Goal: Transaction & Acquisition: Book appointment/travel/reservation

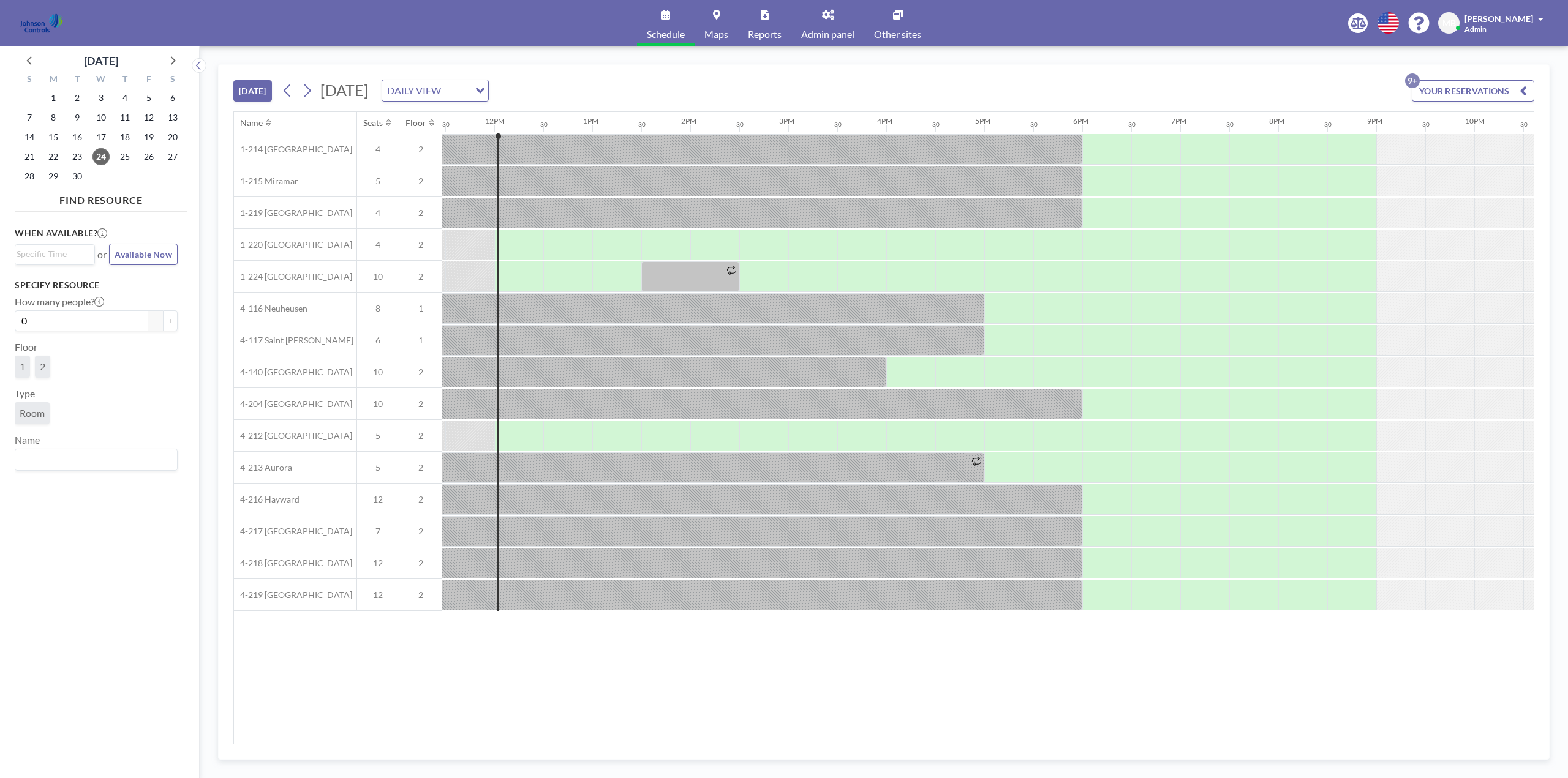
scroll to position [0, 1127]
click at [894, 25] on link "Other sites" at bounding box center [897, 23] width 67 height 46
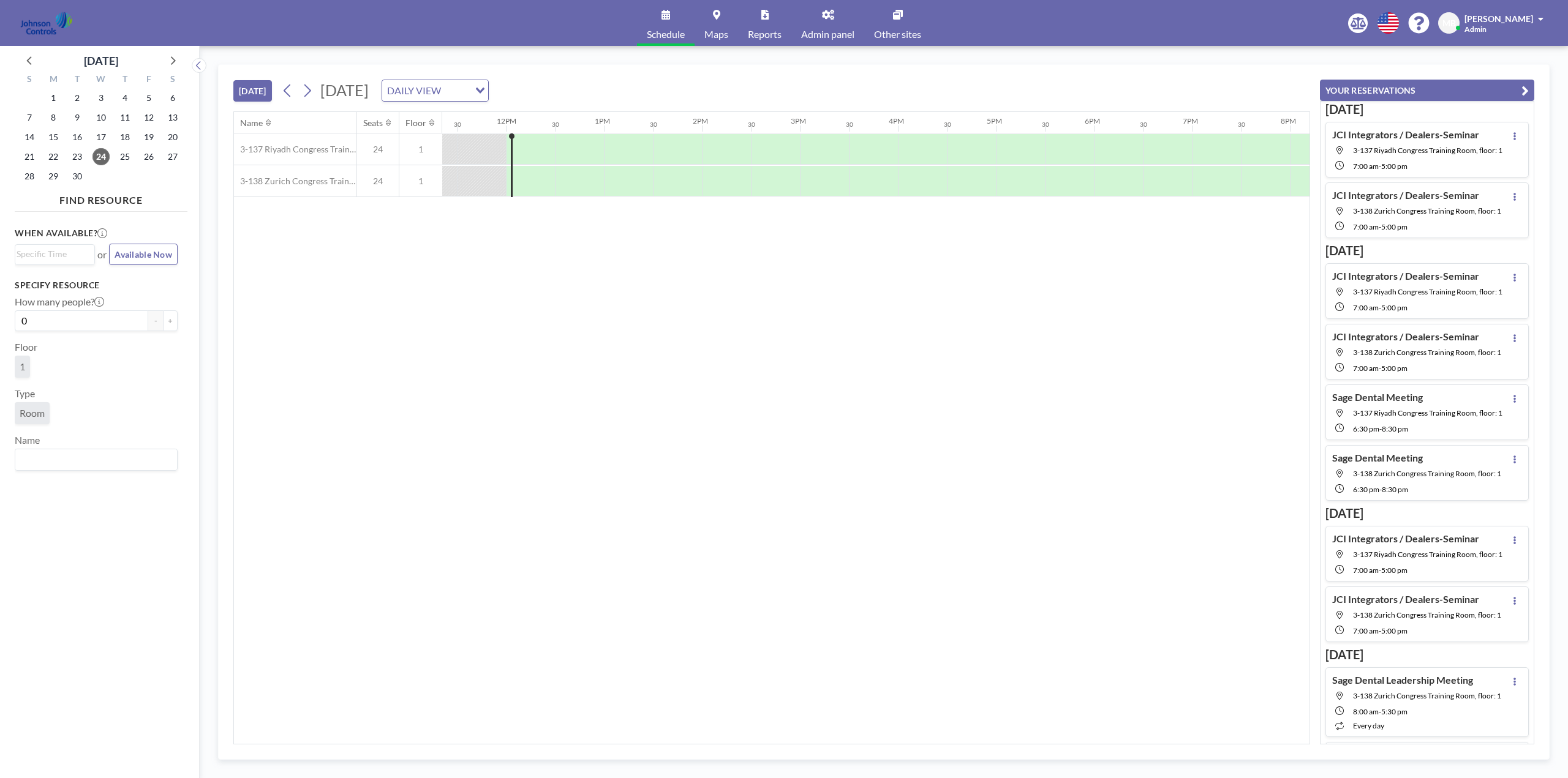
scroll to position [0, 1127]
click at [173, 59] on icon at bounding box center [173, 61] width 5 height 9
click at [150, 136] on span "17" at bounding box center [149, 137] width 17 height 17
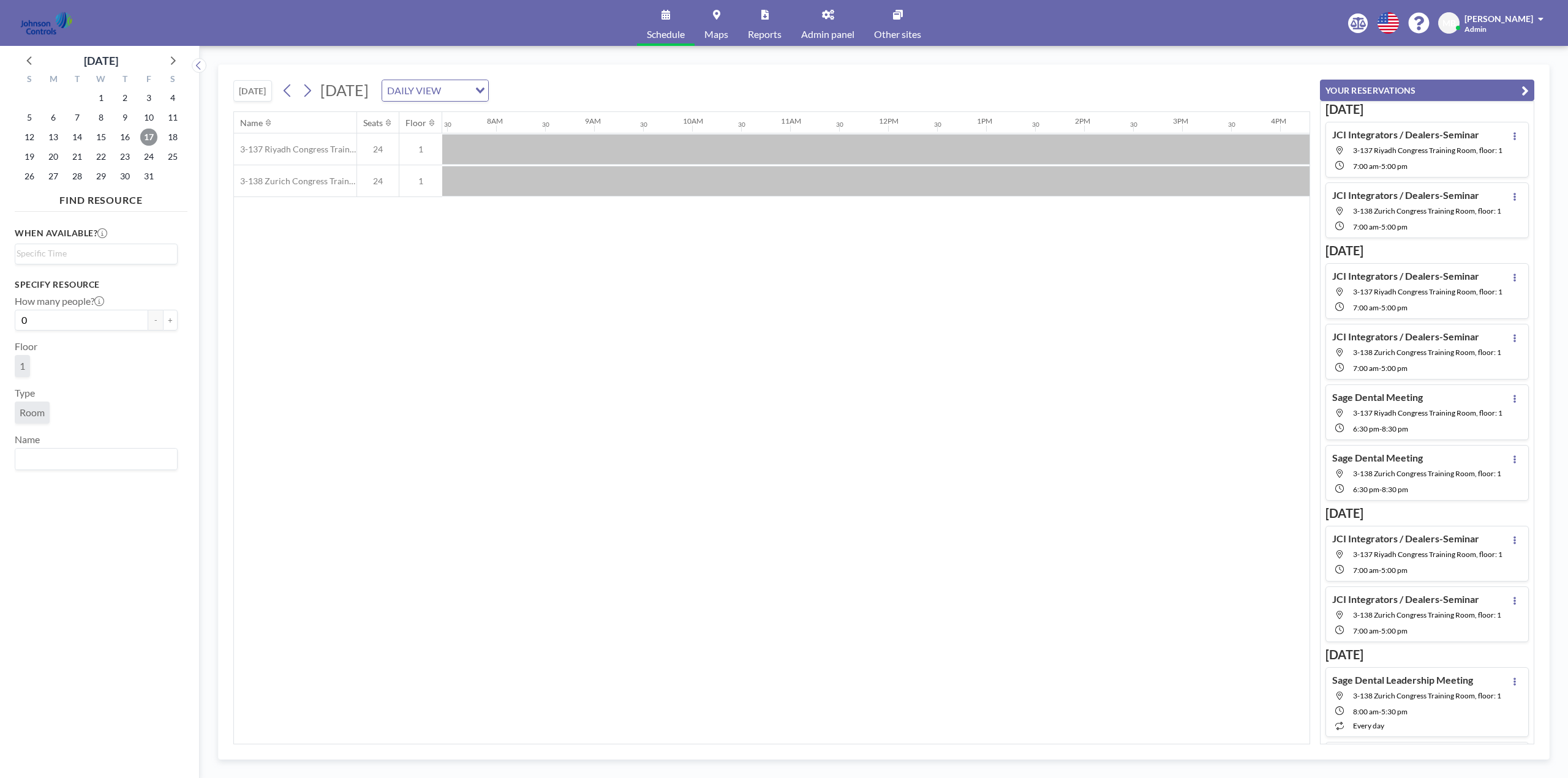
scroll to position [0, 735]
click at [600, 148] on div at bounding box center [883, 149] width 980 height 31
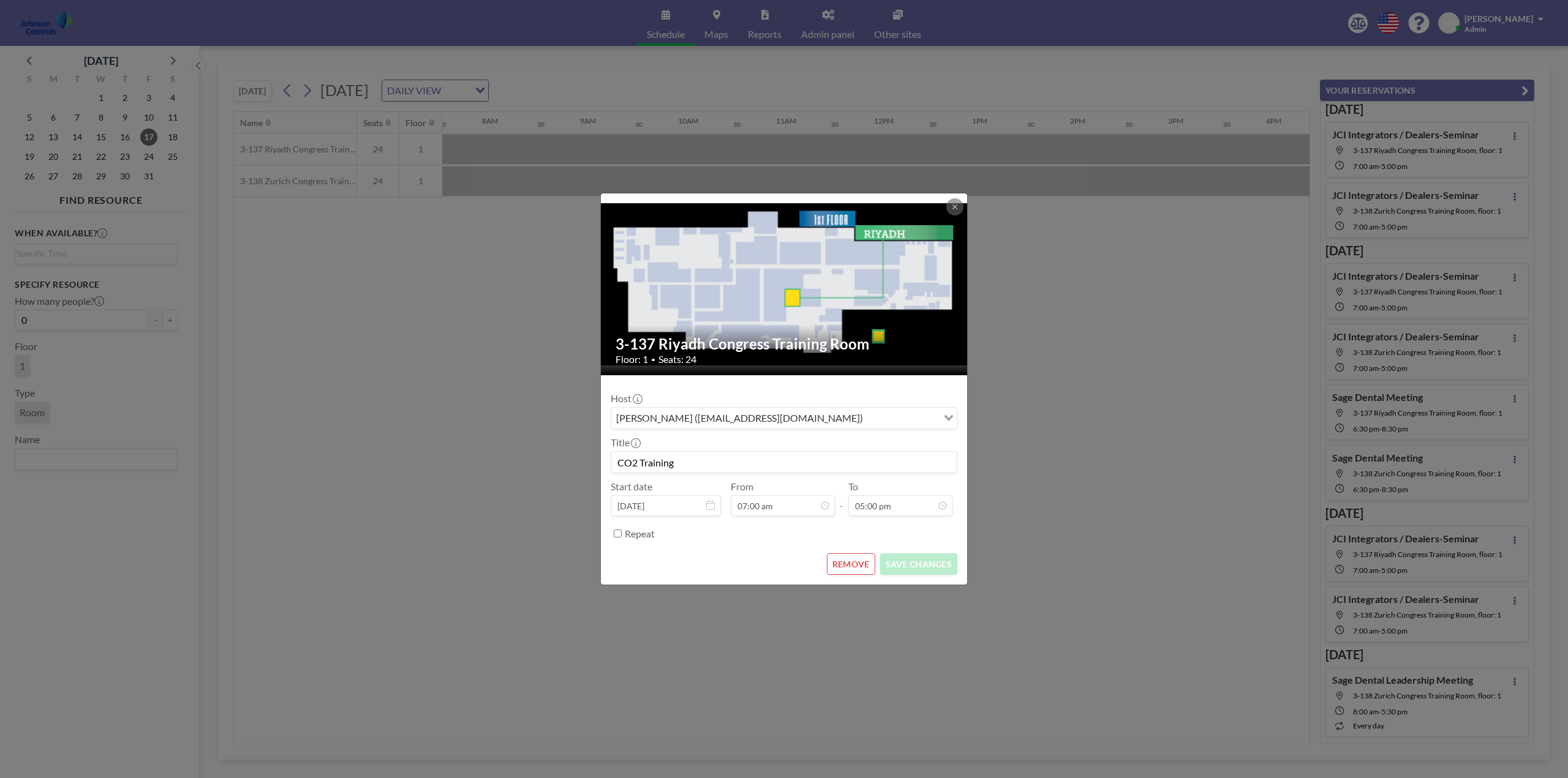
scroll to position [436, 0]
click at [856, 564] on button "REMOVE" at bounding box center [851, 564] width 49 height 22
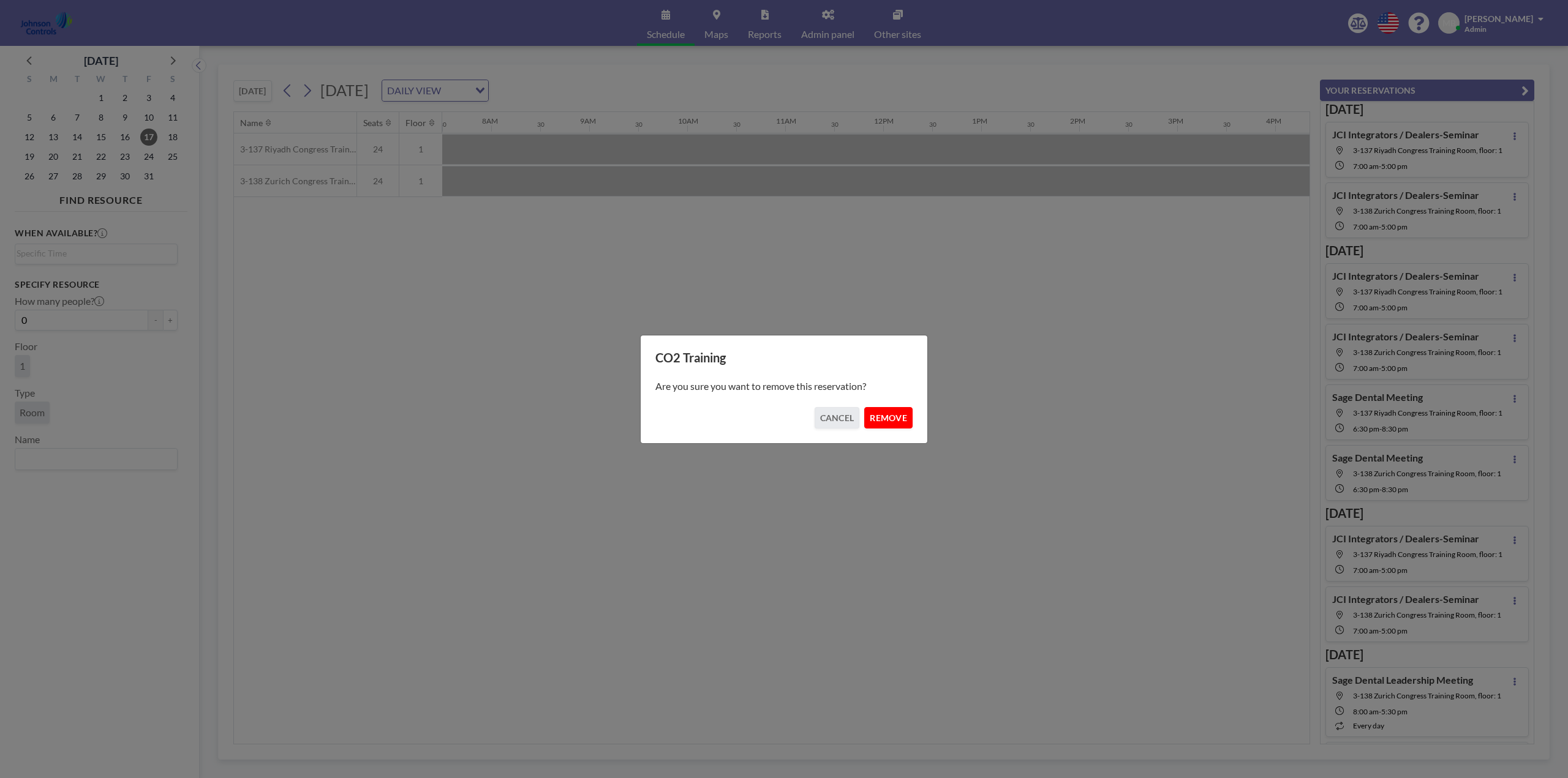
click at [891, 418] on button "REMOVE" at bounding box center [888, 418] width 49 height 22
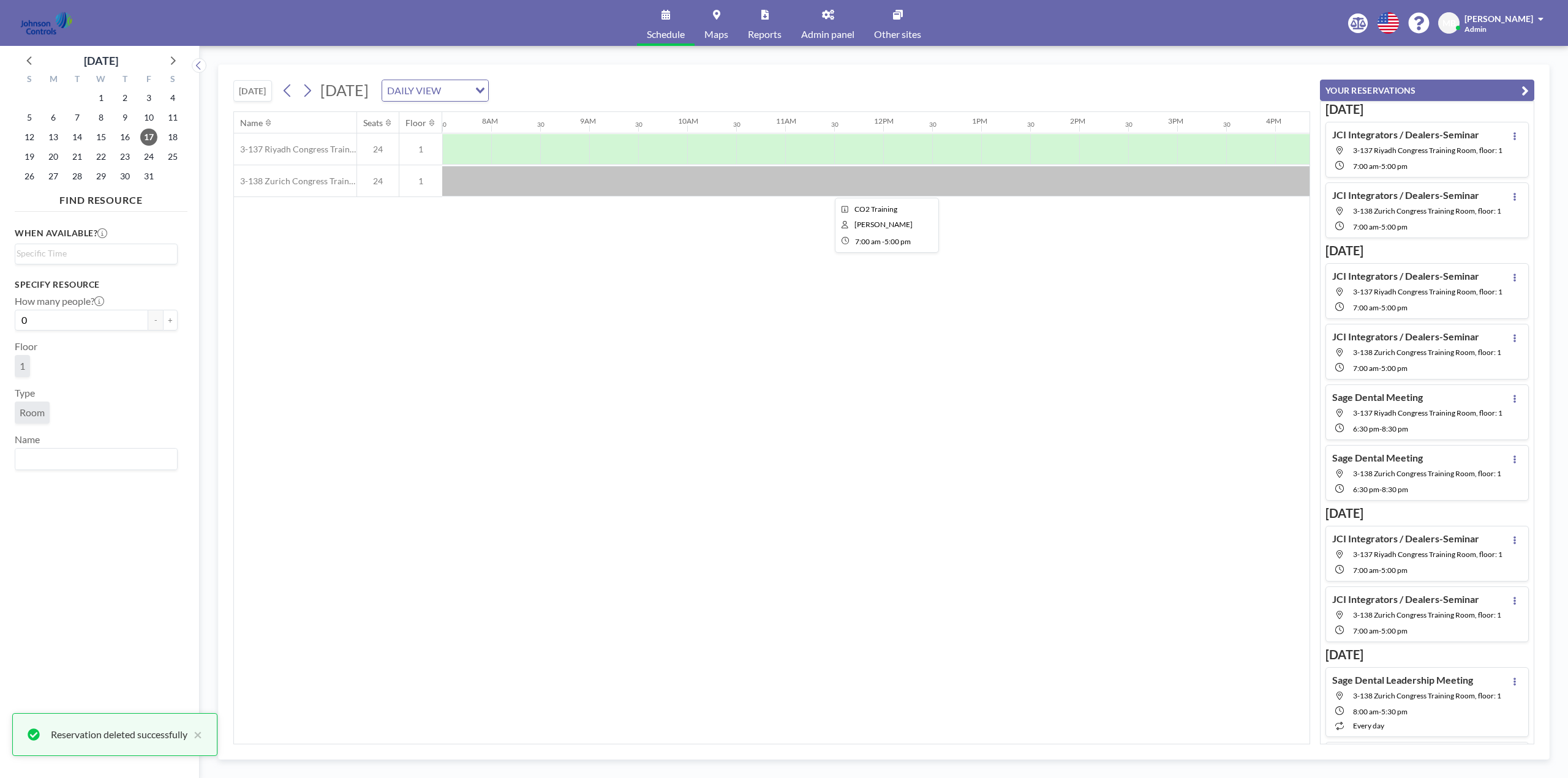
click at [590, 177] on div at bounding box center [883, 181] width 980 height 31
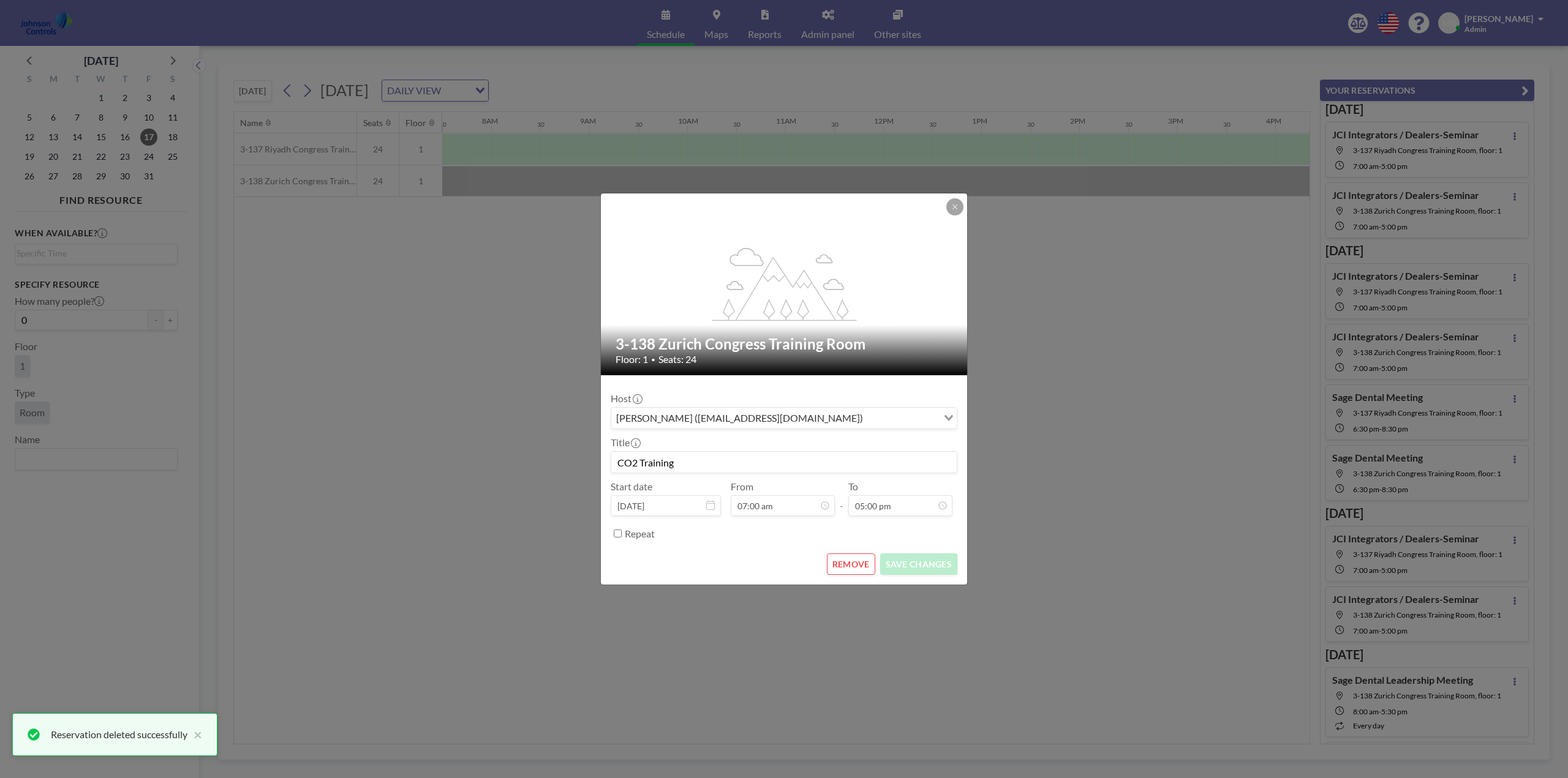
click at [858, 563] on button "REMOVE" at bounding box center [851, 564] width 49 height 22
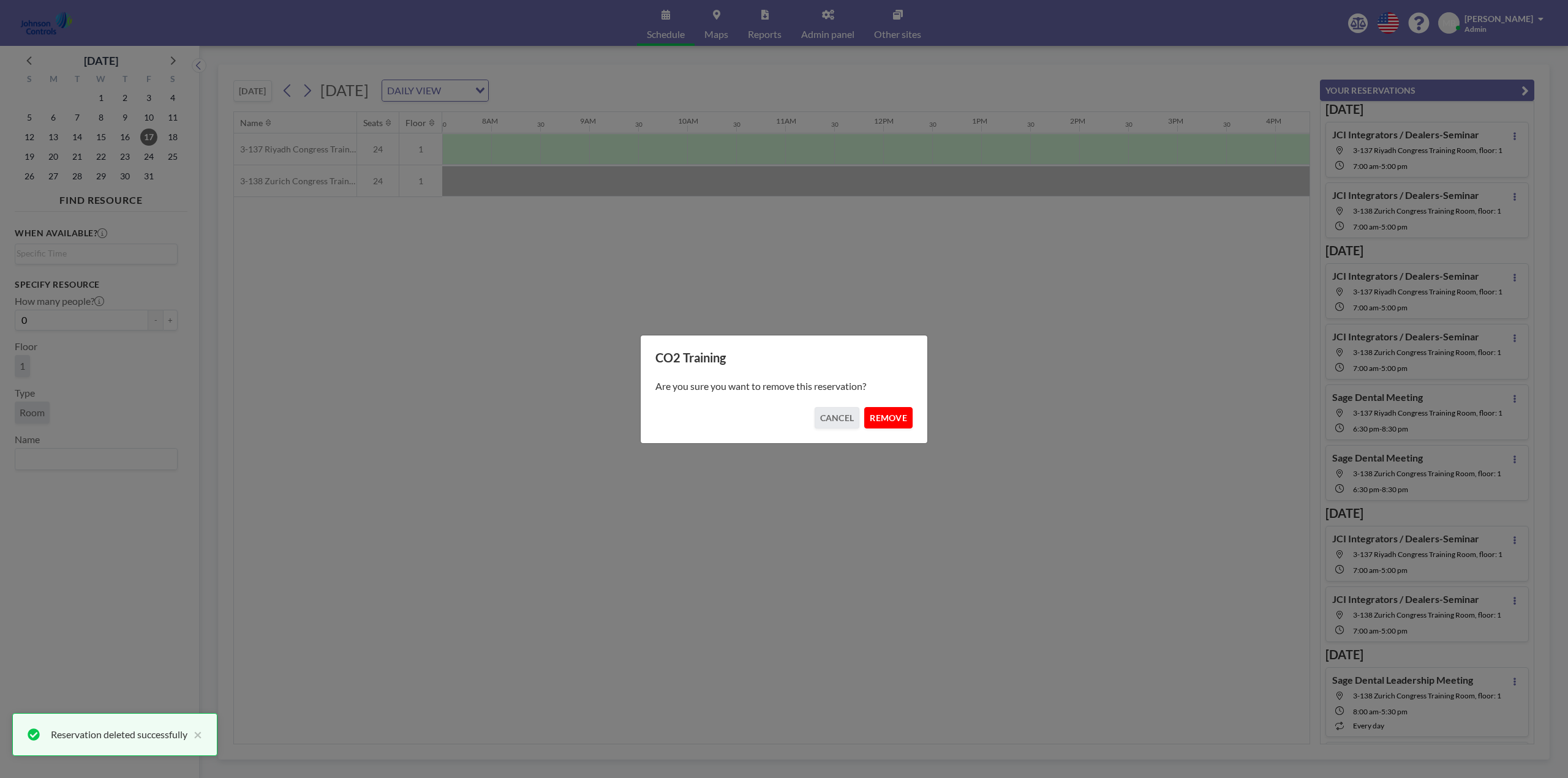
click at [896, 415] on button "REMOVE" at bounding box center [888, 418] width 49 height 22
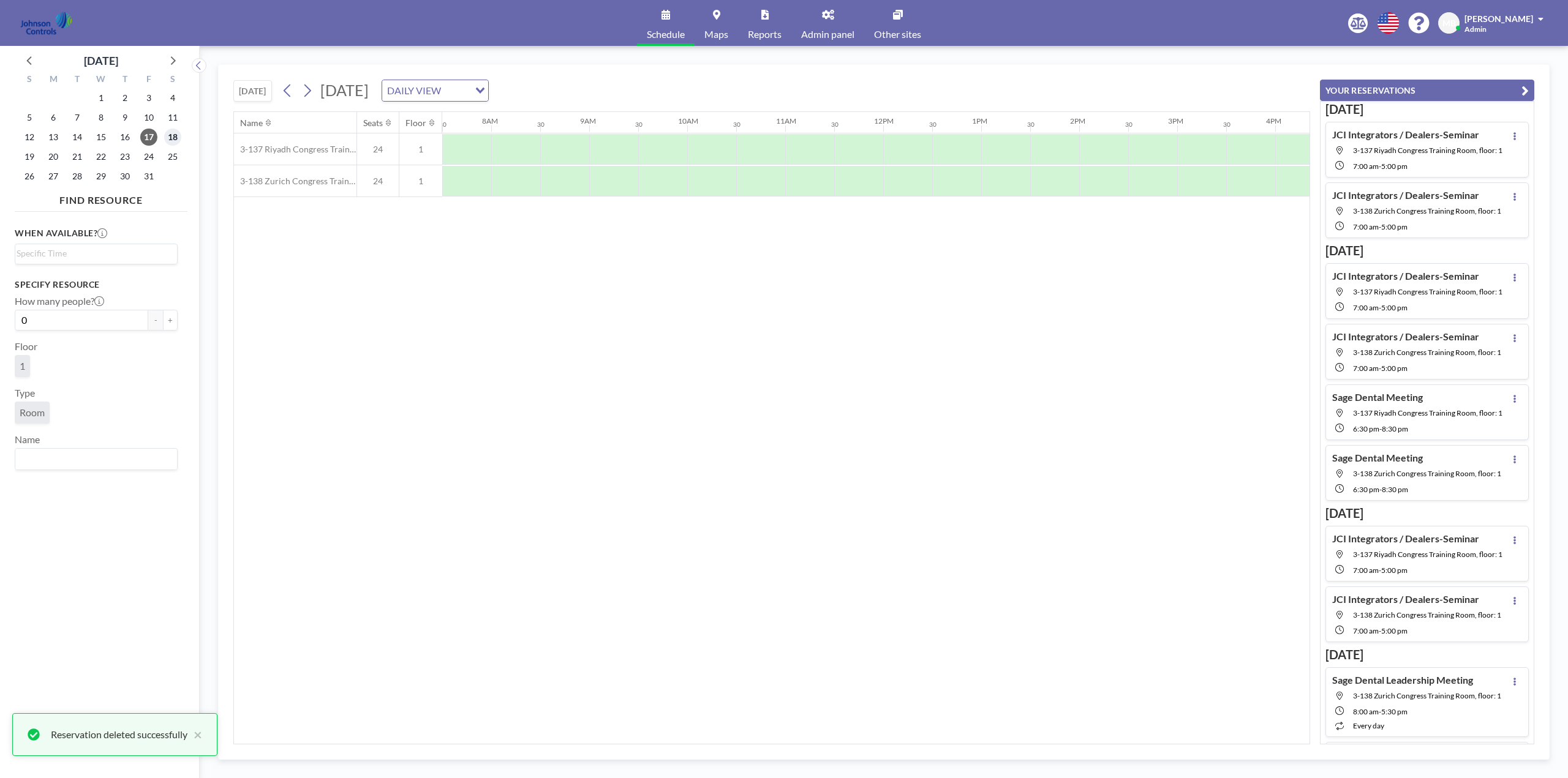
click at [169, 136] on span "18" at bounding box center [173, 137] width 17 height 17
click at [148, 136] on span "17" at bounding box center [149, 137] width 17 height 17
click at [127, 136] on span "16" at bounding box center [125, 137] width 17 height 17
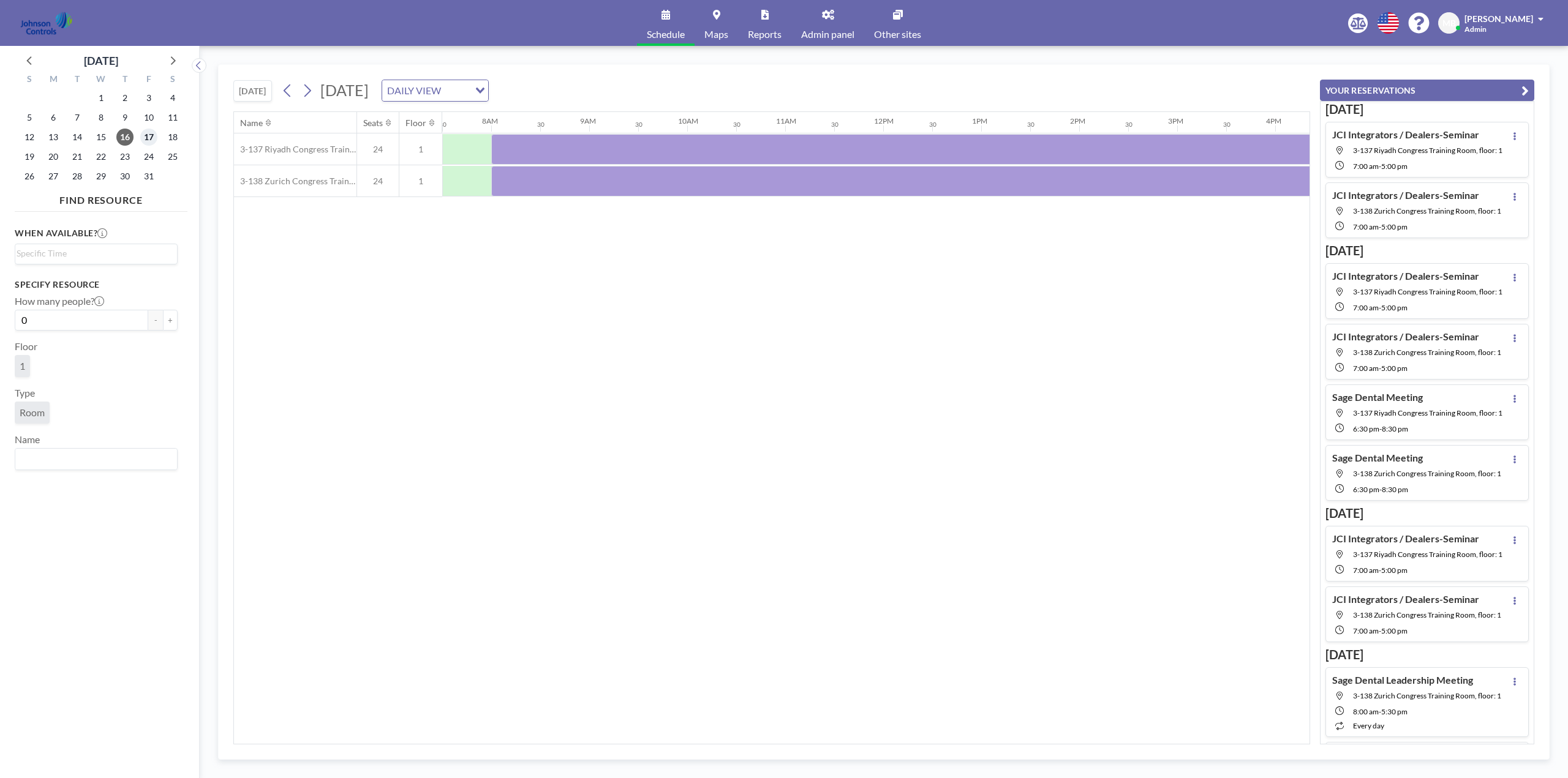
click at [152, 137] on span "17" at bounding box center [149, 137] width 17 height 17
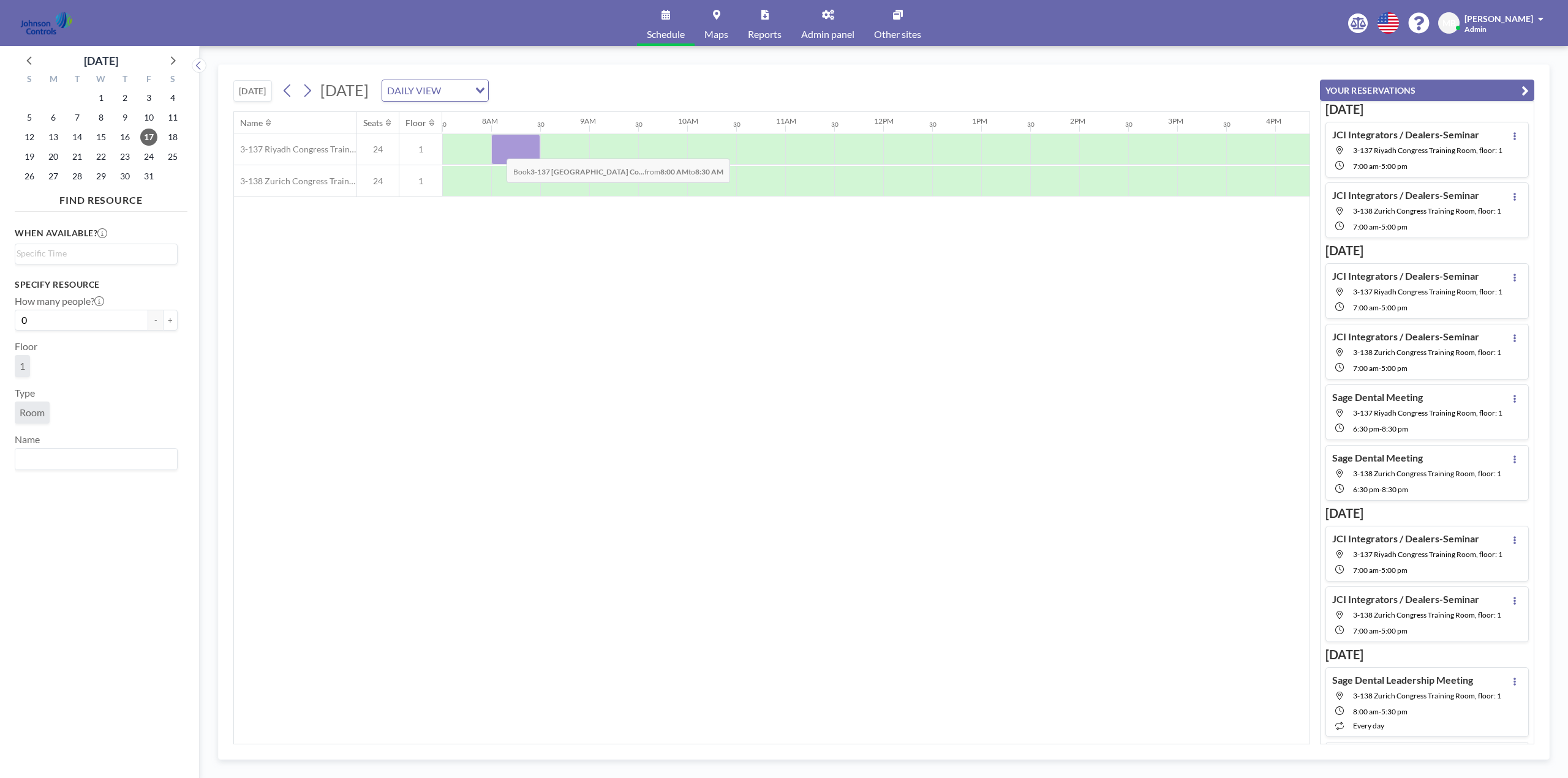
click at [496, 149] on div at bounding box center [516, 149] width 49 height 31
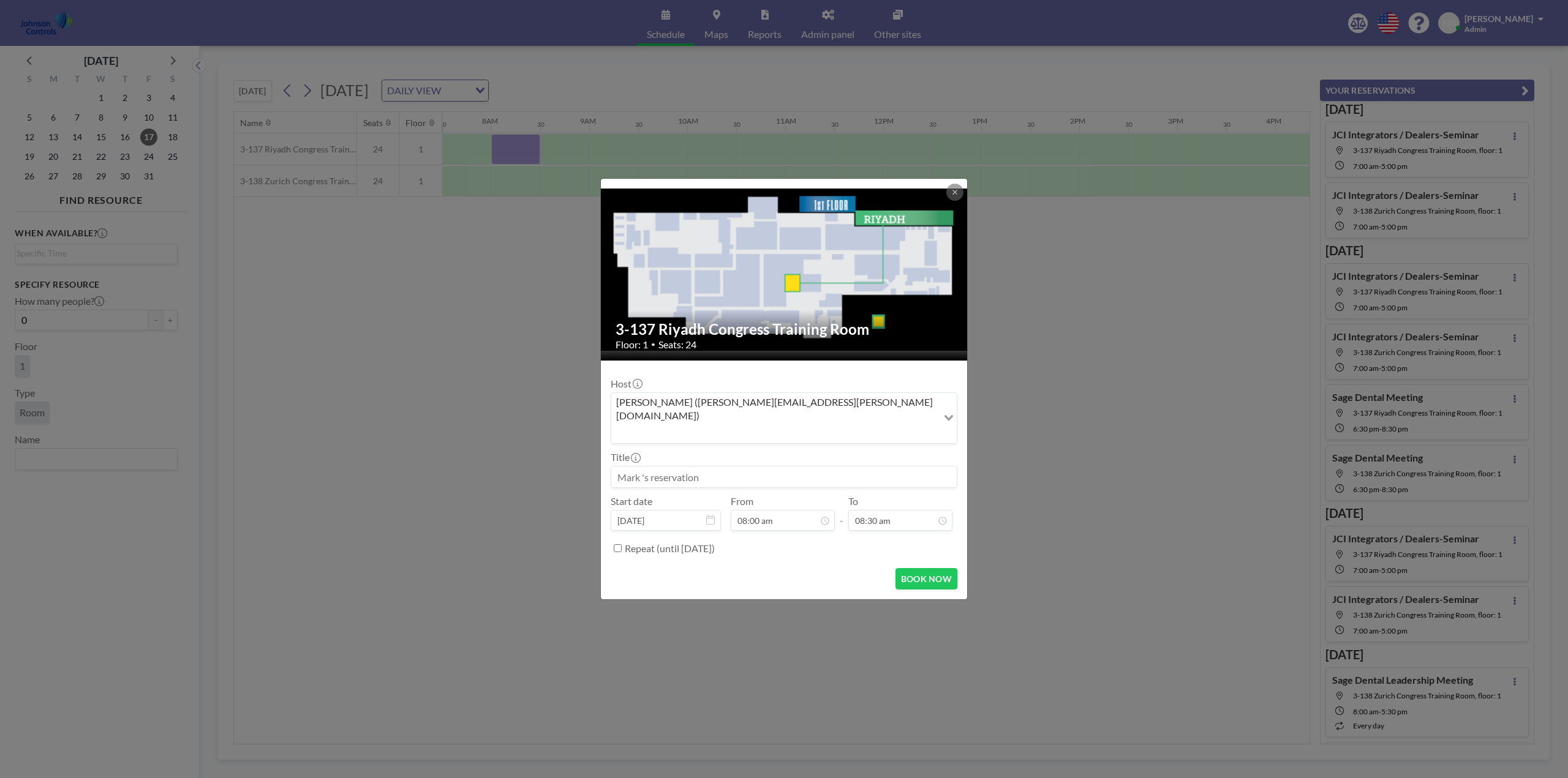
click at [675, 467] on input at bounding box center [784, 477] width 346 height 21
drag, startPoint x: 712, startPoint y: 467, endPoint x: 608, endPoint y: 463, distance: 104.1
click at [608, 463] on form "Host [PERSON_NAME] ([PERSON_NAME][EMAIL_ADDRESS][PERSON_NAME][DOMAIN_NAME]) Loa…" at bounding box center [784, 480] width 366 height 239
type input "Sage Dental Training"
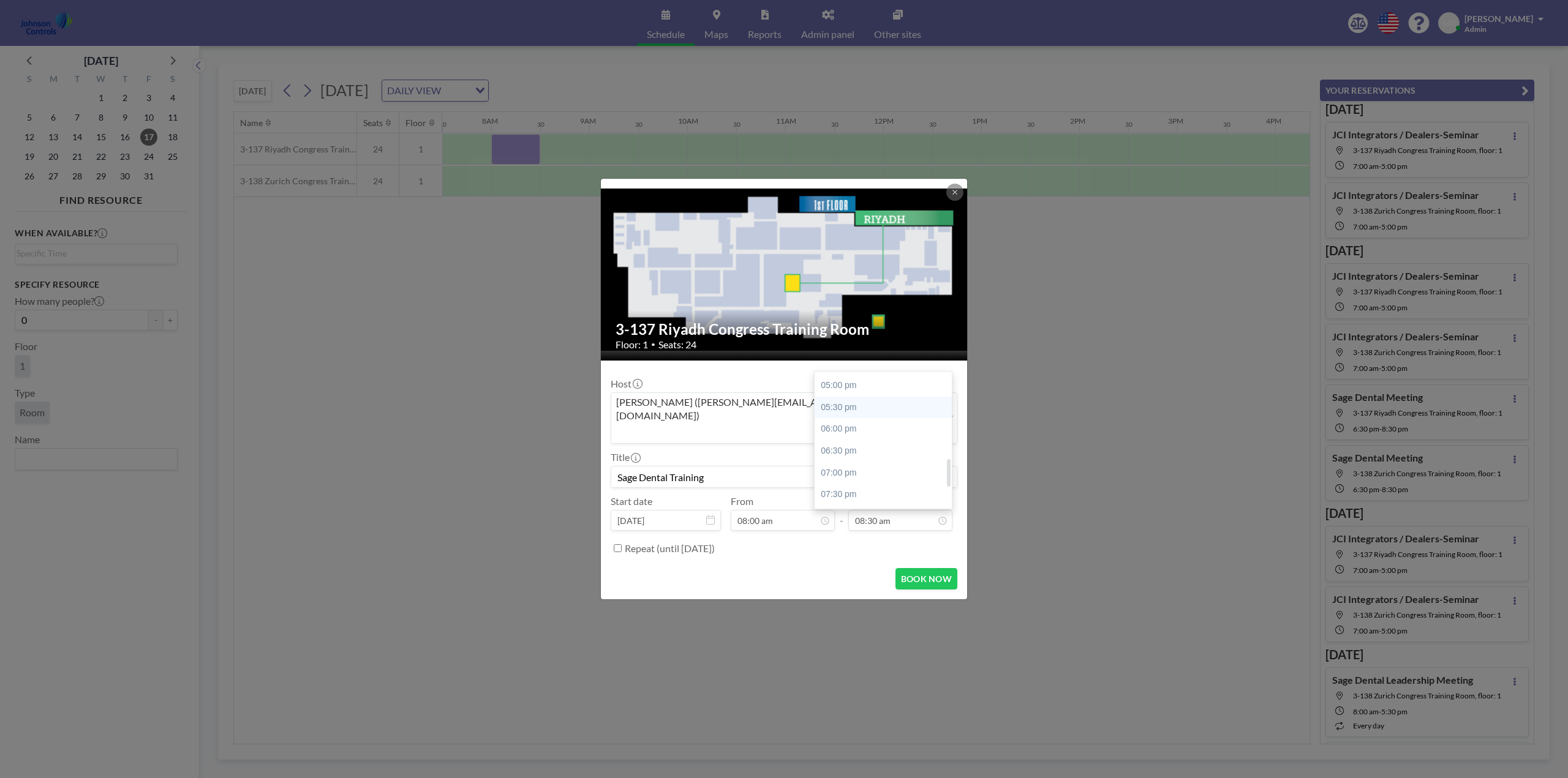
click at [854, 397] on div "05:30 pm" at bounding box center [886, 408] width 143 height 22
type input "05:30 pm"
click at [618, 544] on input "Repeat (until [DATE])" at bounding box center [618, 548] width 8 height 8
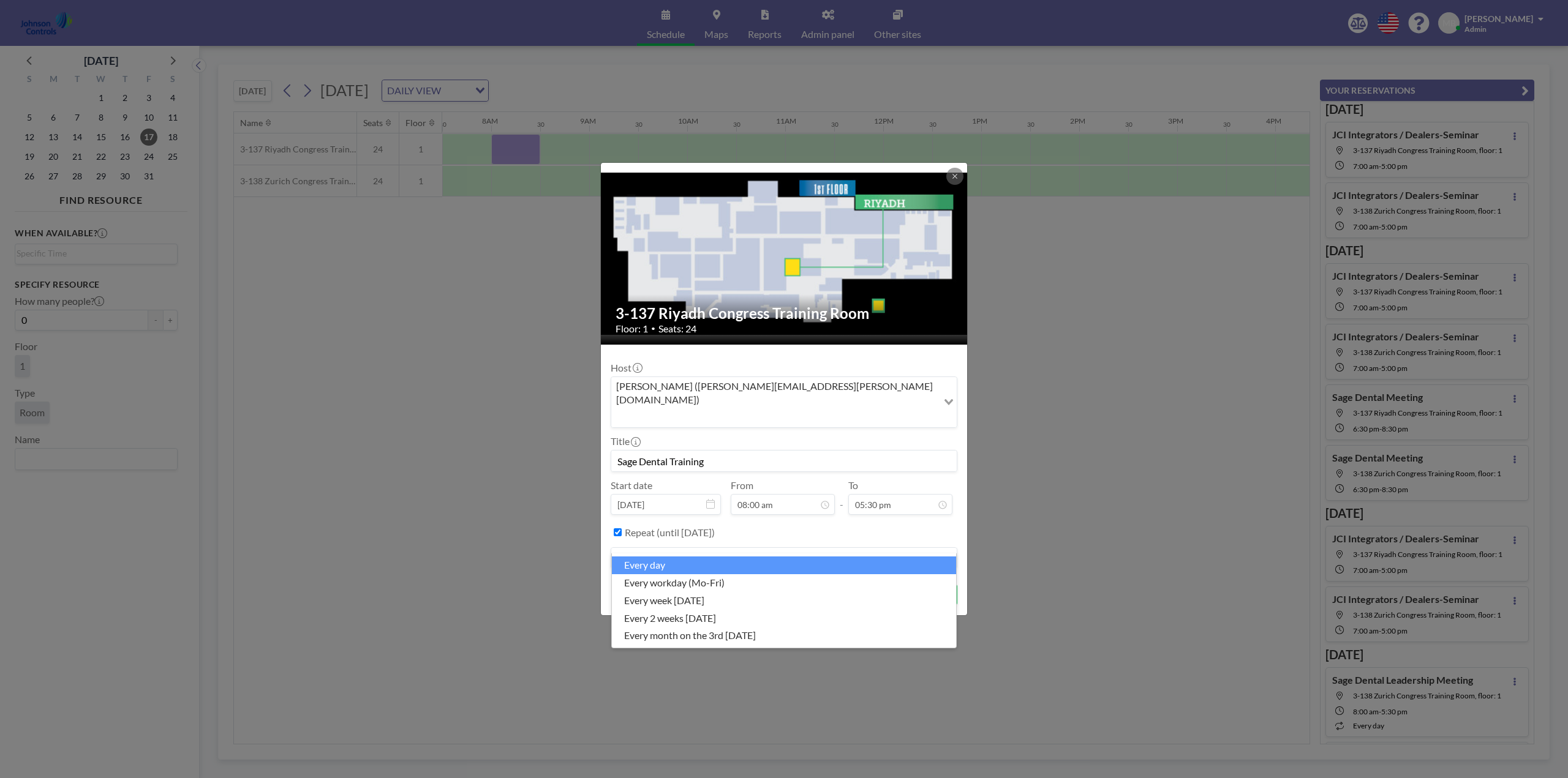
click at [949, 555] on icon "Search for option" at bounding box center [949, 558] width 9 height 6
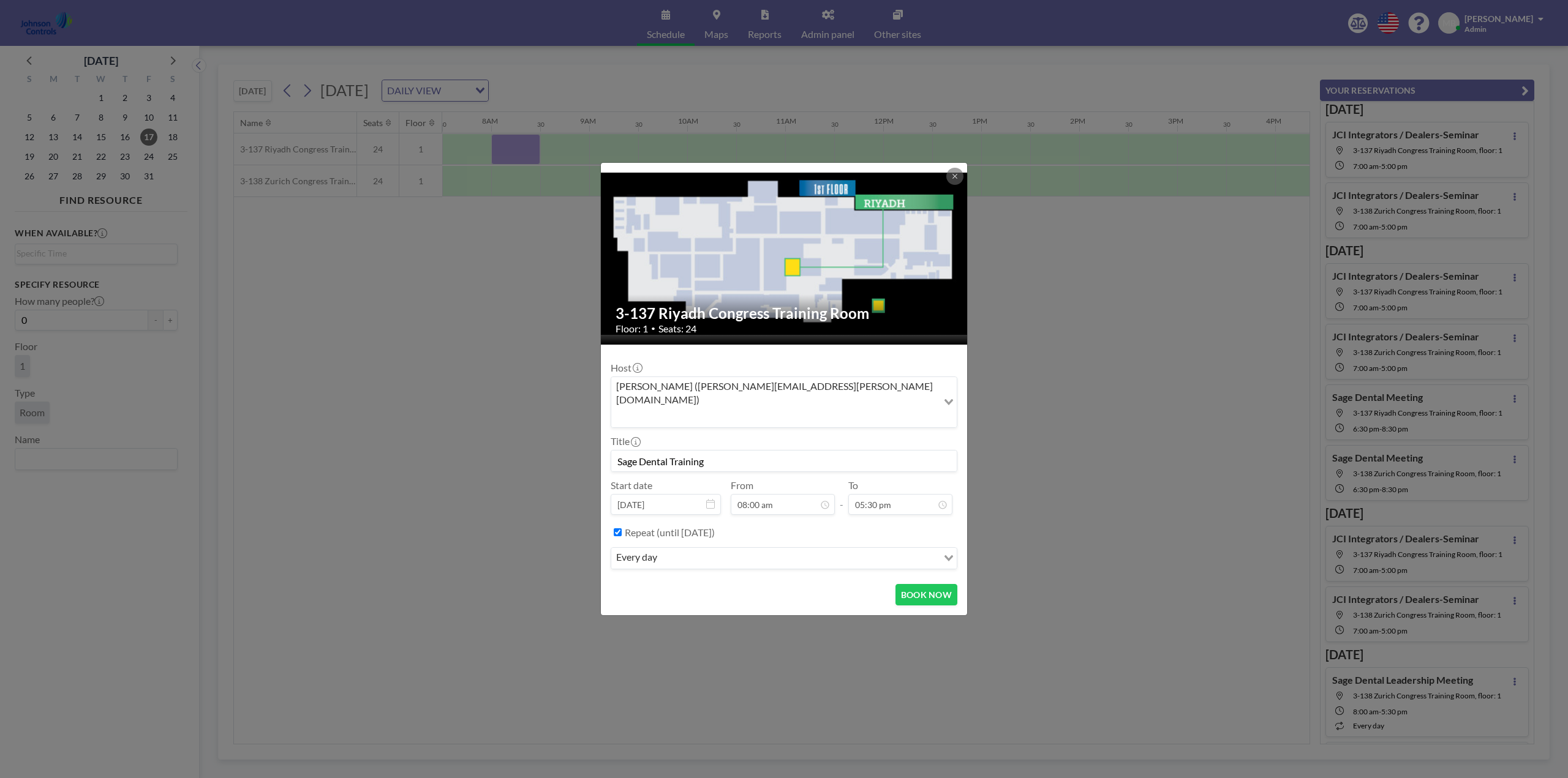
click at [810, 522] on div "Repeat (until [DATE])" at bounding box center [791, 532] width 333 height 20
click at [616, 528] on input "Repeat (until [DATE])" at bounding box center [618, 532] width 8 height 8
checkbox input "false"
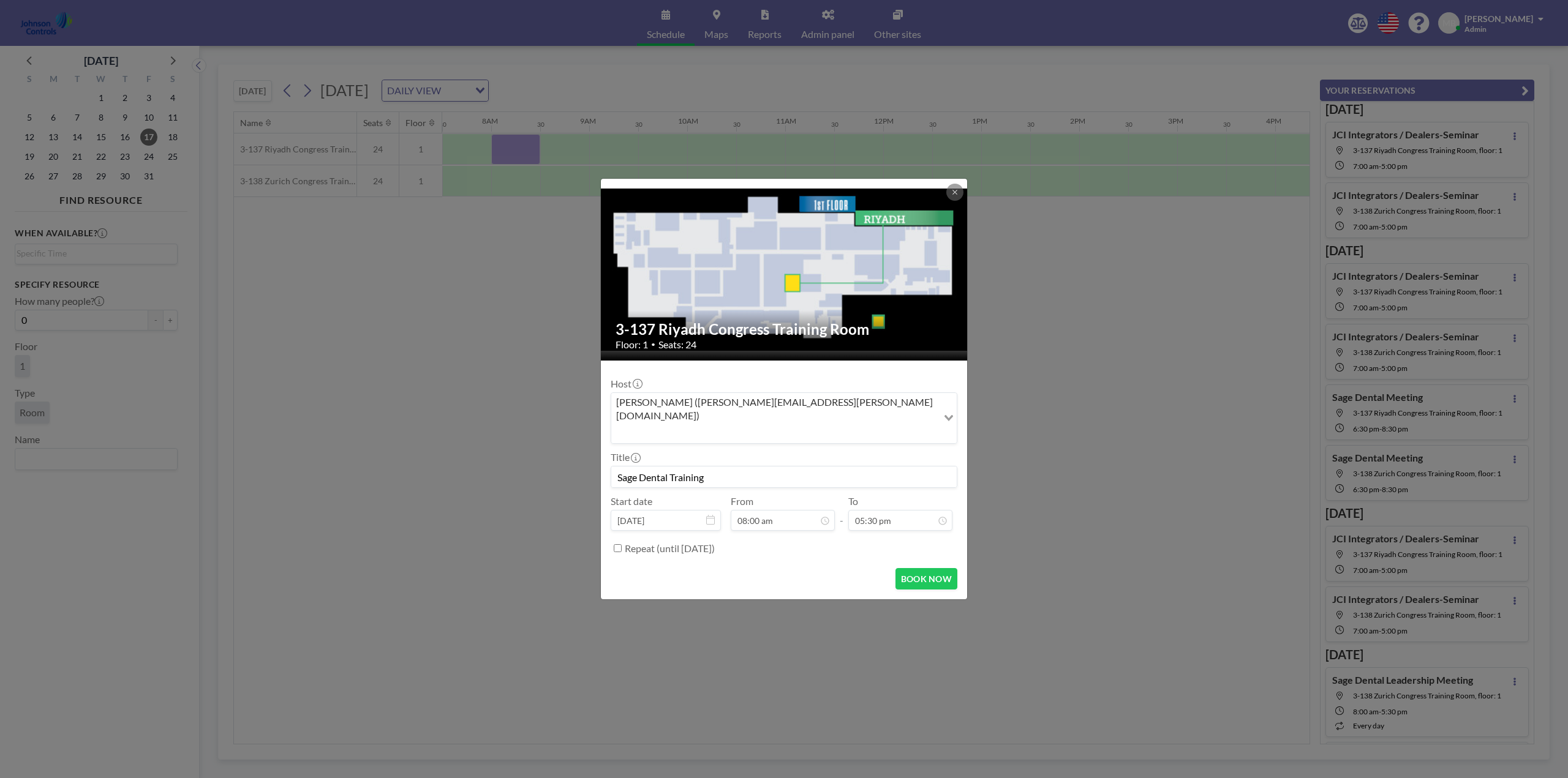
scroll to position [44, 0]
click at [921, 568] on button "BOOK NOW" at bounding box center [926, 579] width 62 height 22
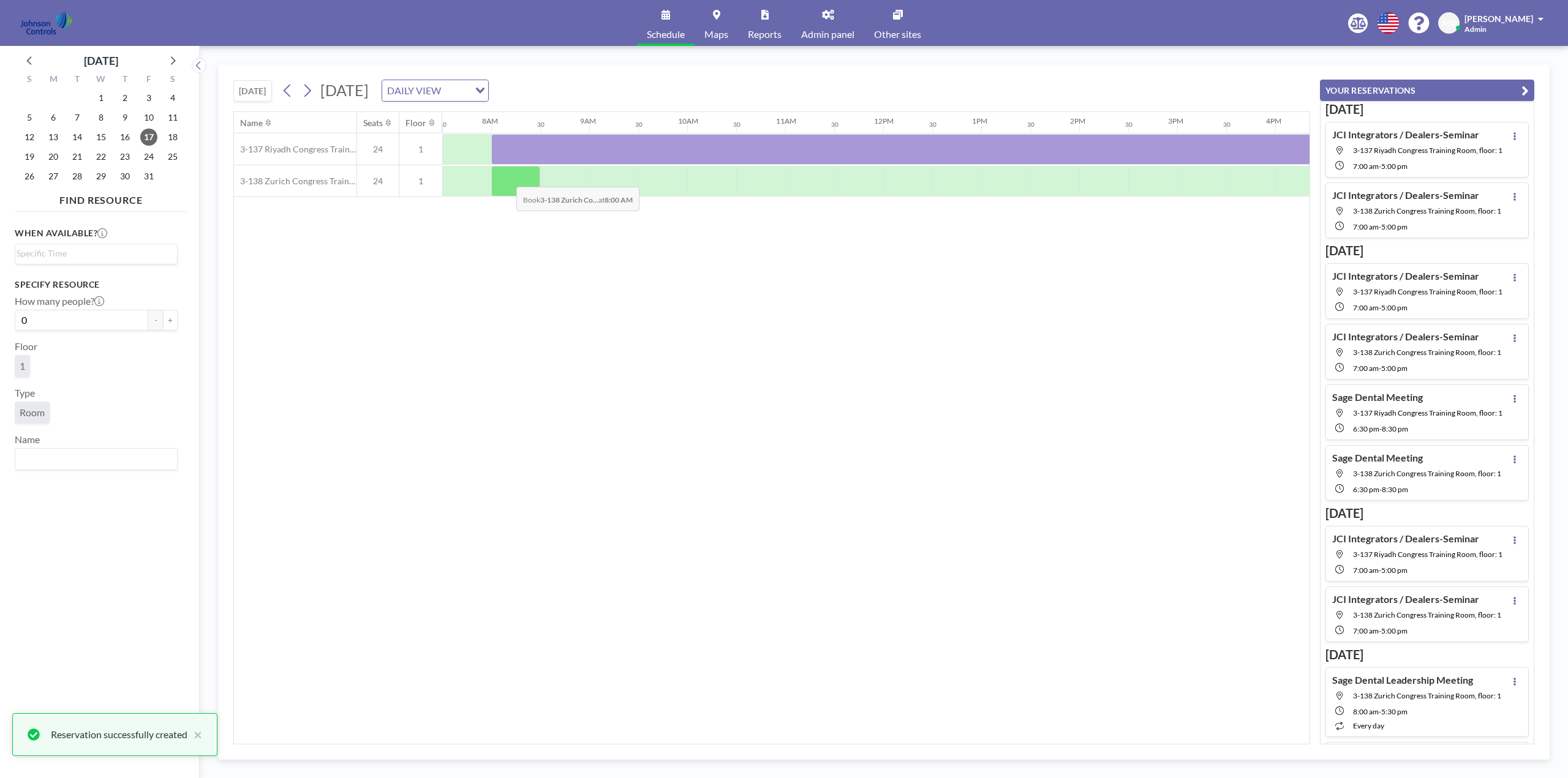
click at [506, 178] on div at bounding box center [516, 181] width 49 height 31
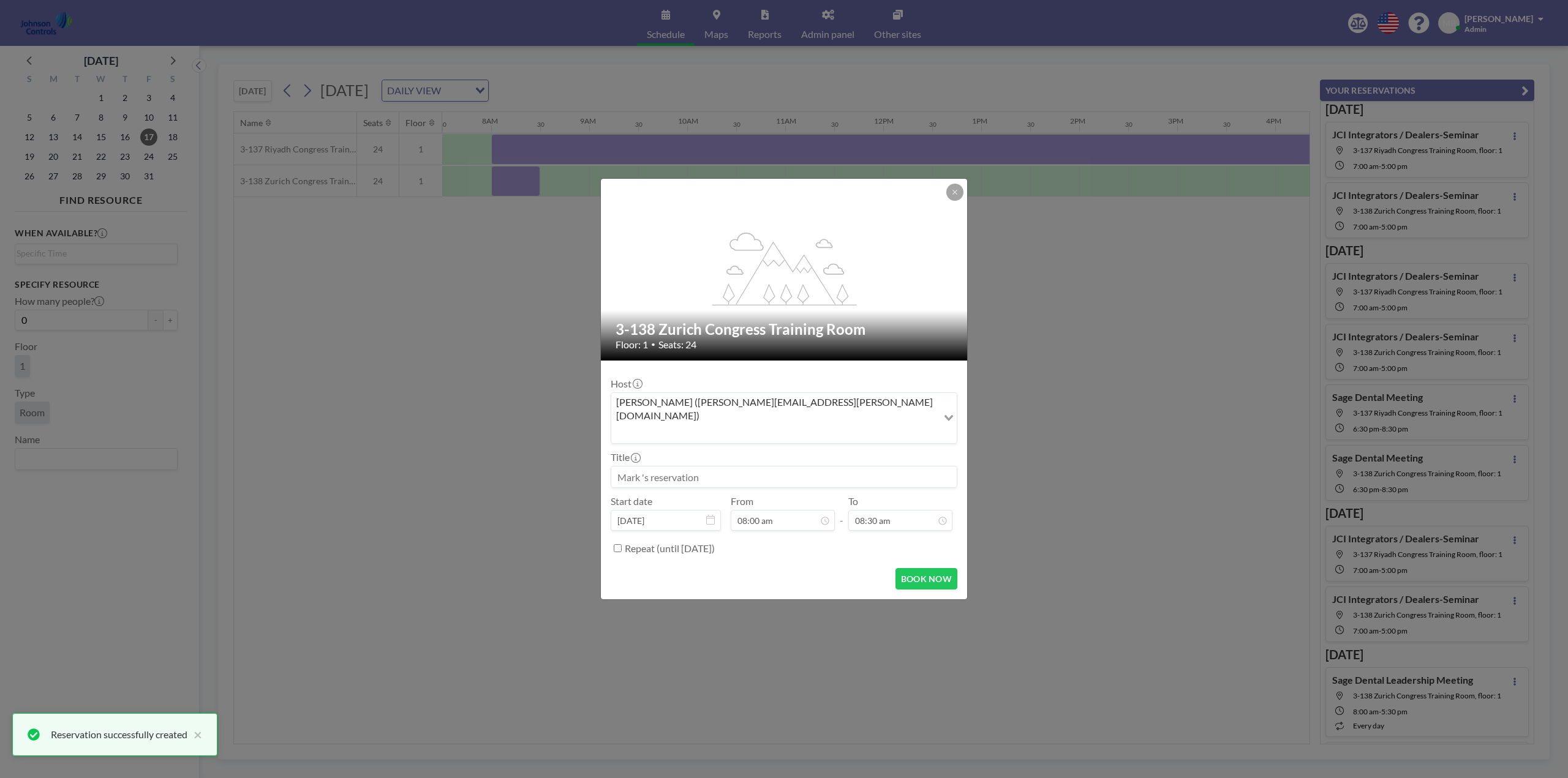
click at [697, 467] on input at bounding box center [784, 477] width 346 height 21
paste input "Sage Dental Training"
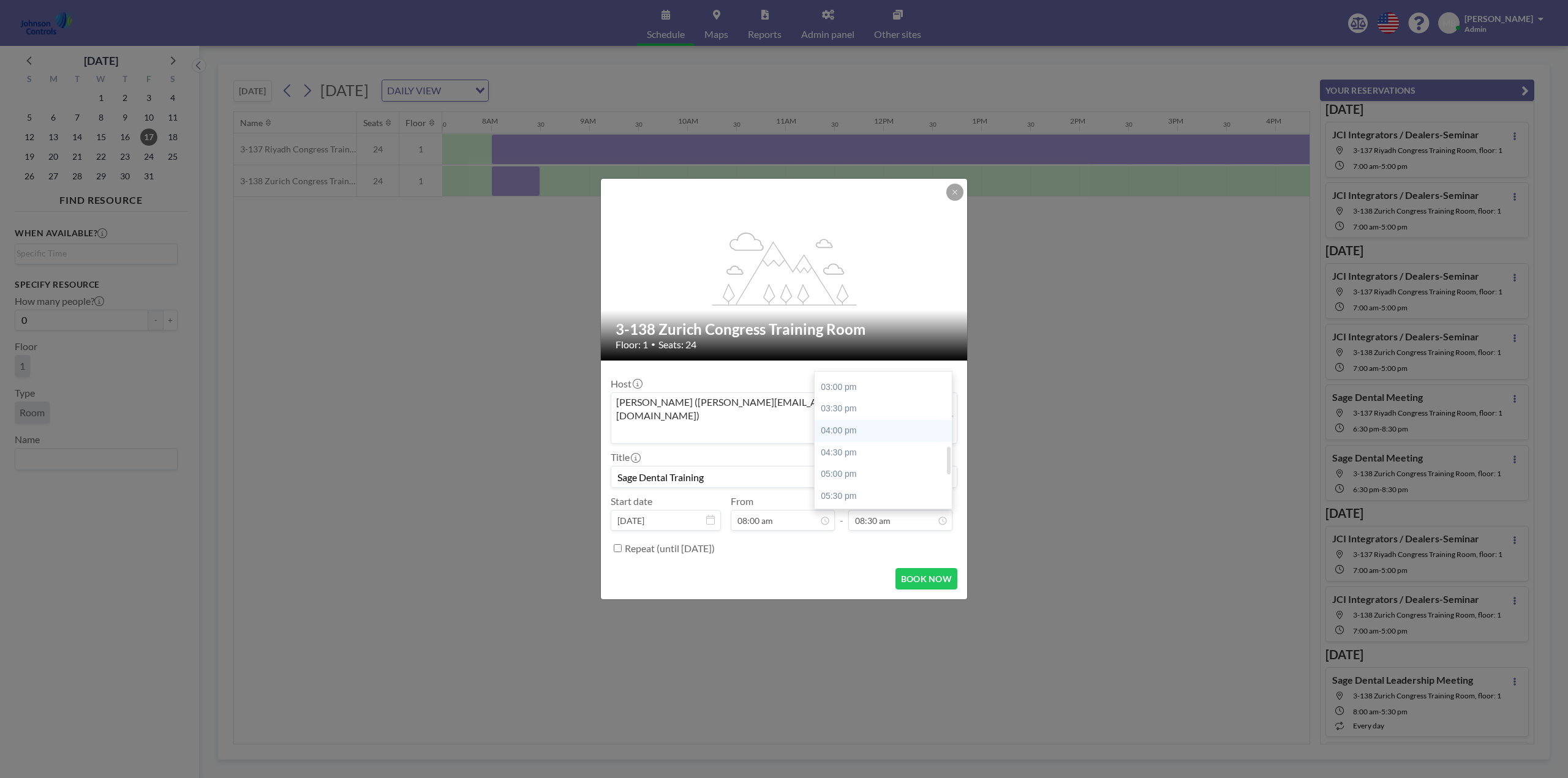
scroll to position [371, 0]
type input "Sage Dental Training"
click at [838, 458] on div "05:30 pm" at bounding box center [886, 469] width 143 height 22
type input "05:30 pm"
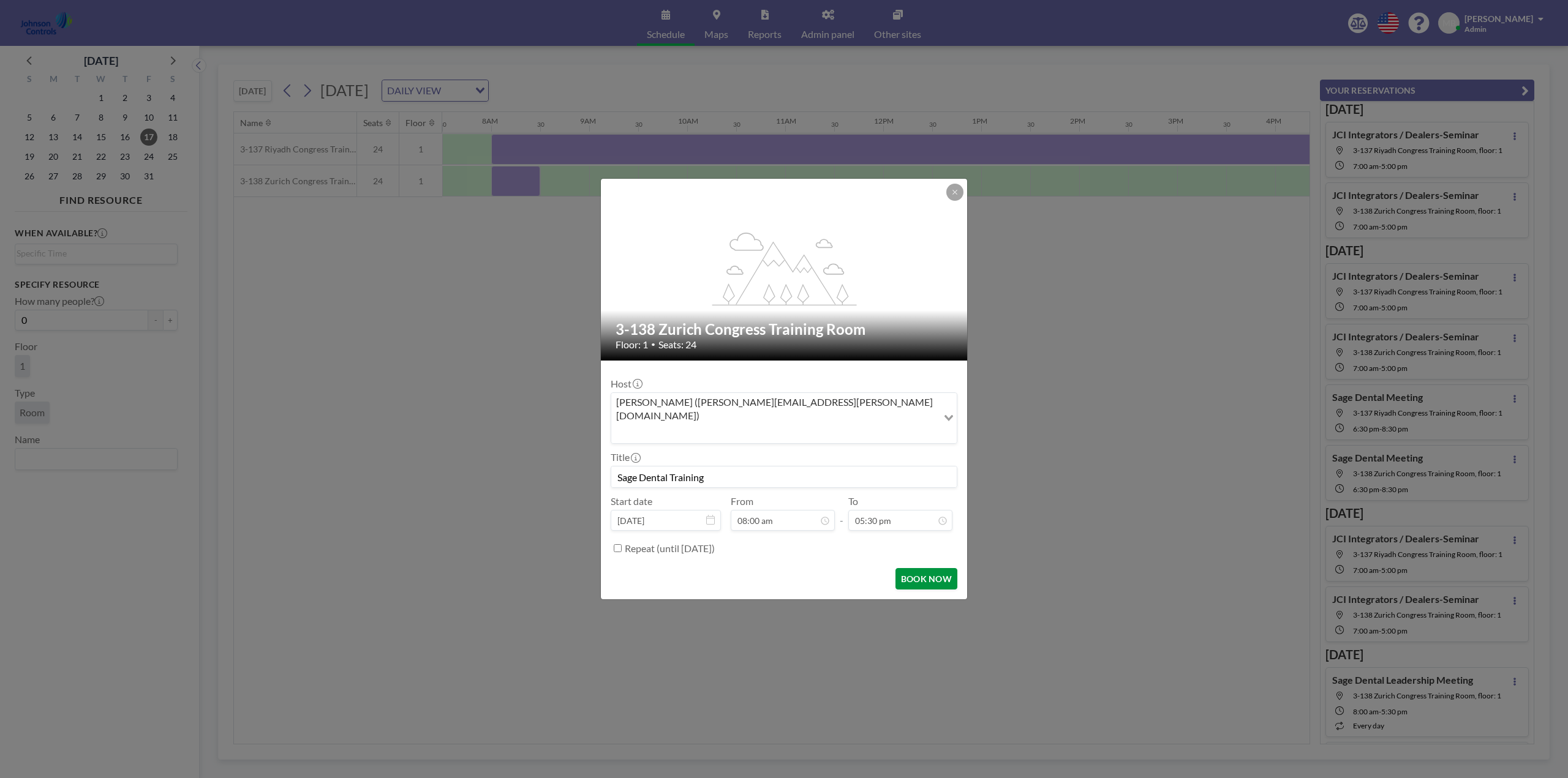
click at [922, 568] on button "BOOK NOW" at bounding box center [926, 579] width 62 height 22
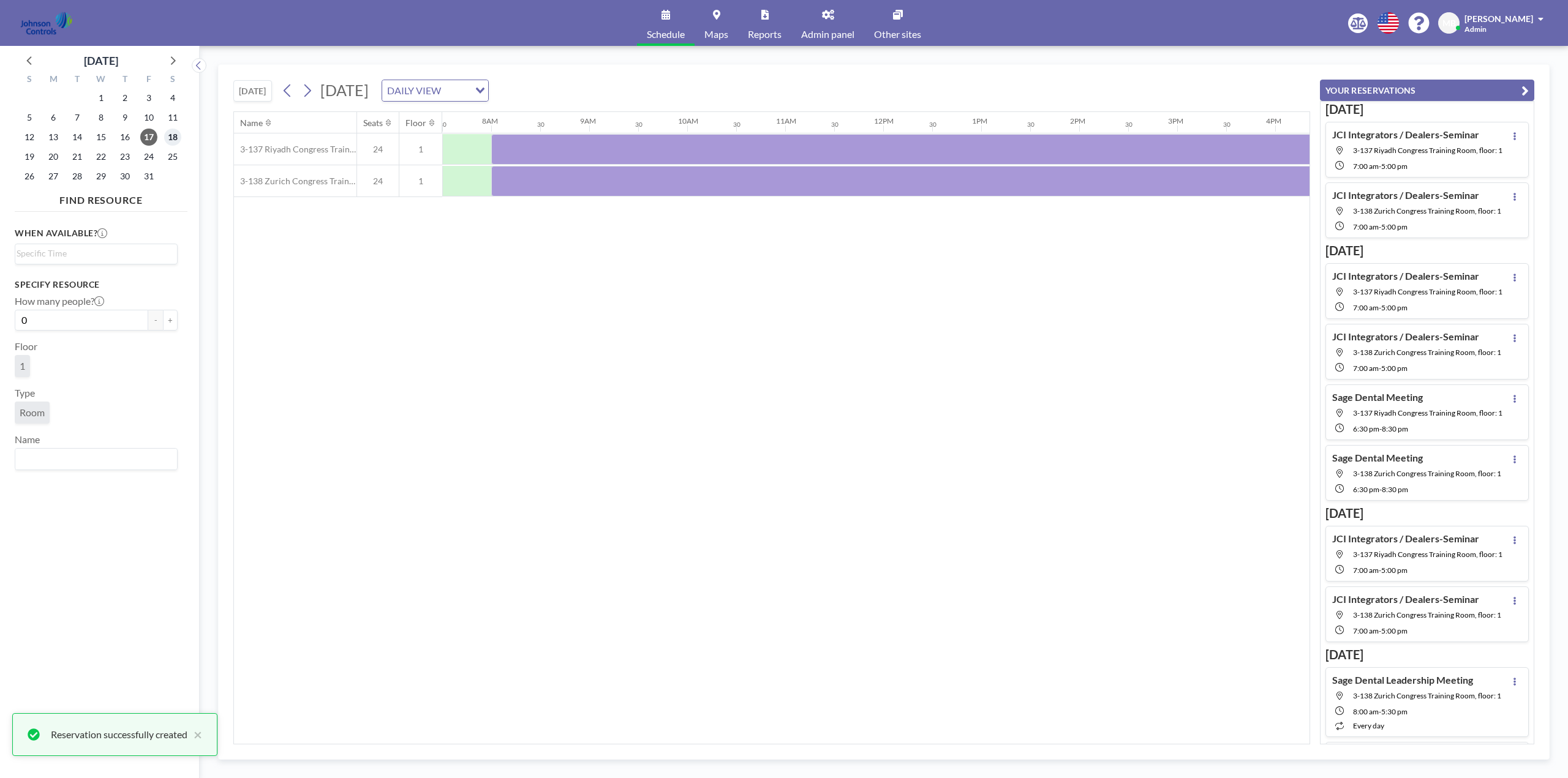
click at [178, 137] on span "18" at bounding box center [173, 137] width 17 height 17
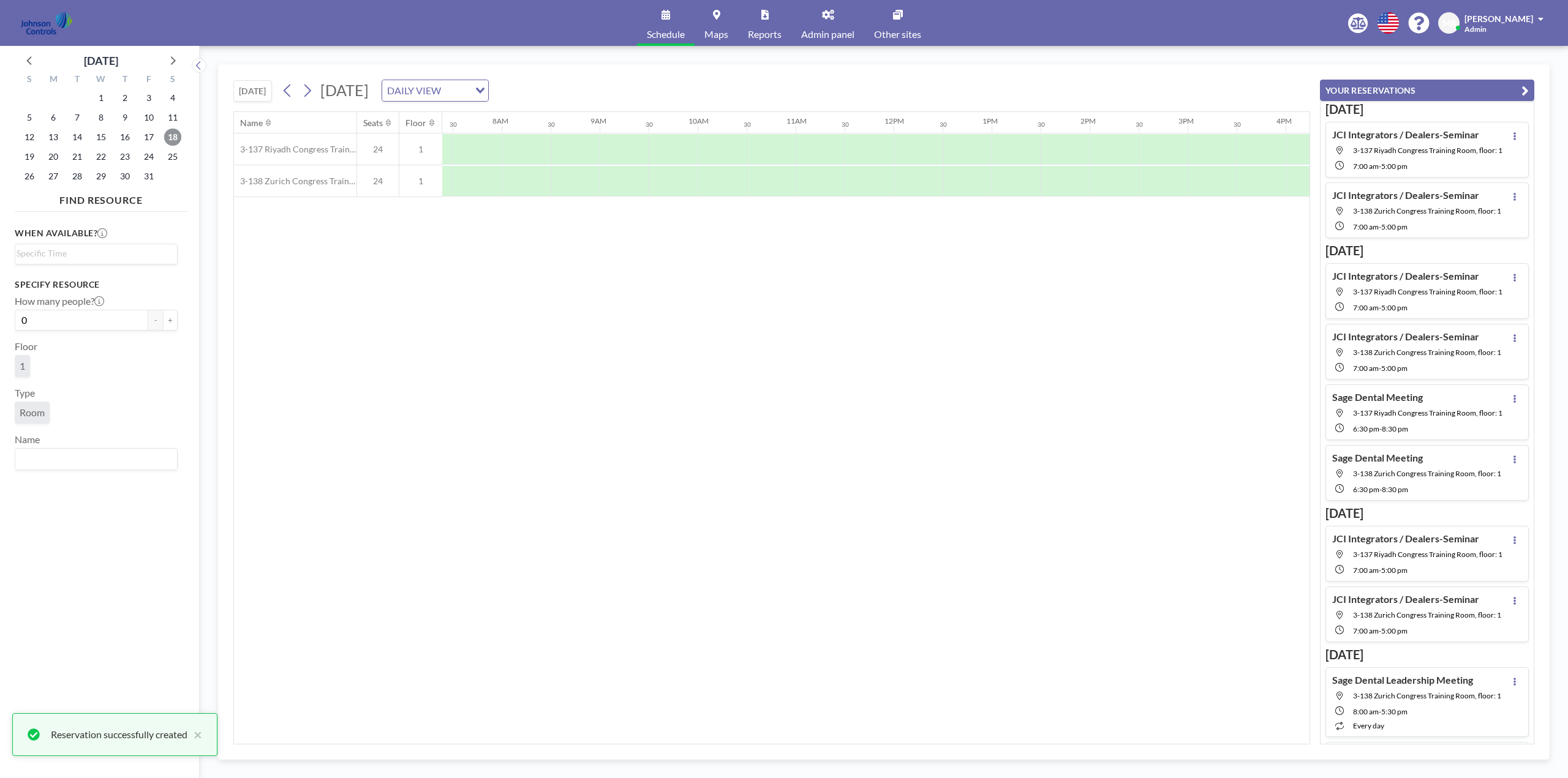
scroll to position [0, 735]
click at [499, 145] on div at bounding box center [516, 149] width 49 height 31
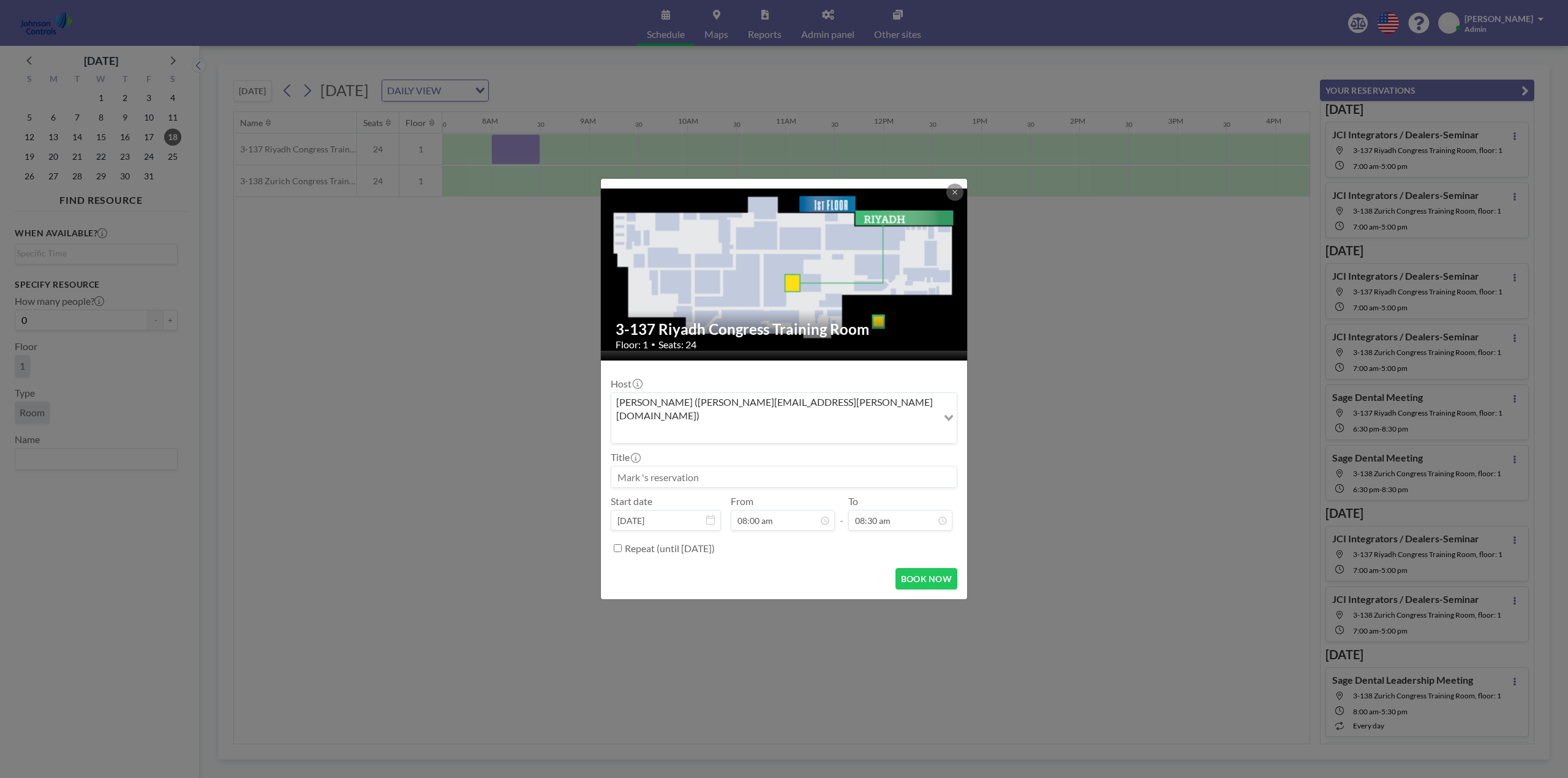
click at [675, 467] on input at bounding box center [784, 477] width 346 height 21
paste input "Sage Dental Training"
type input "Sage Dental Training"
click at [841, 458] on div "05:30 pm" at bounding box center [886, 469] width 143 height 22
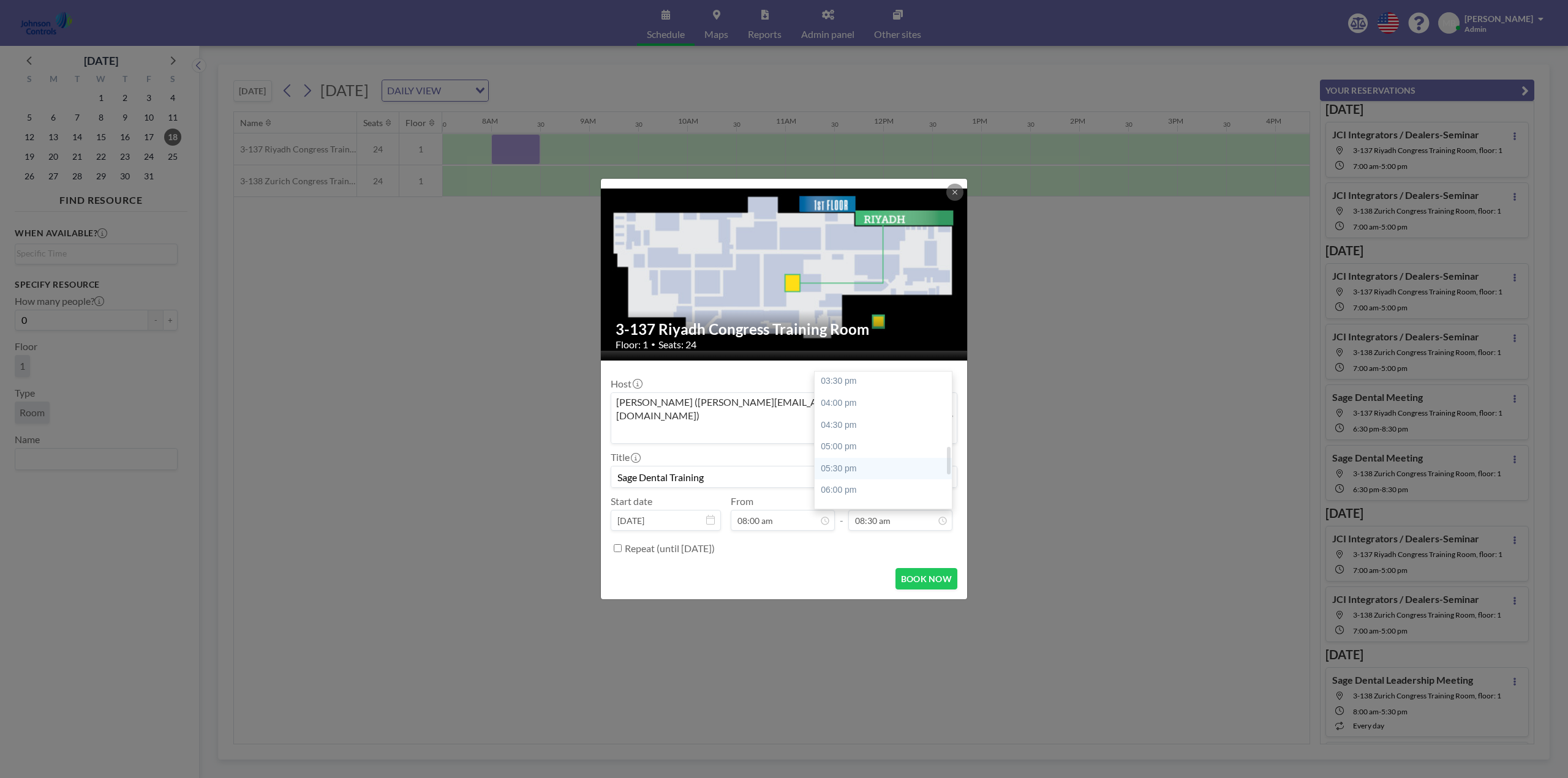
type input "05:30 pm"
click at [923, 568] on button "BOOK NOW" at bounding box center [926, 579] width 62 height 22
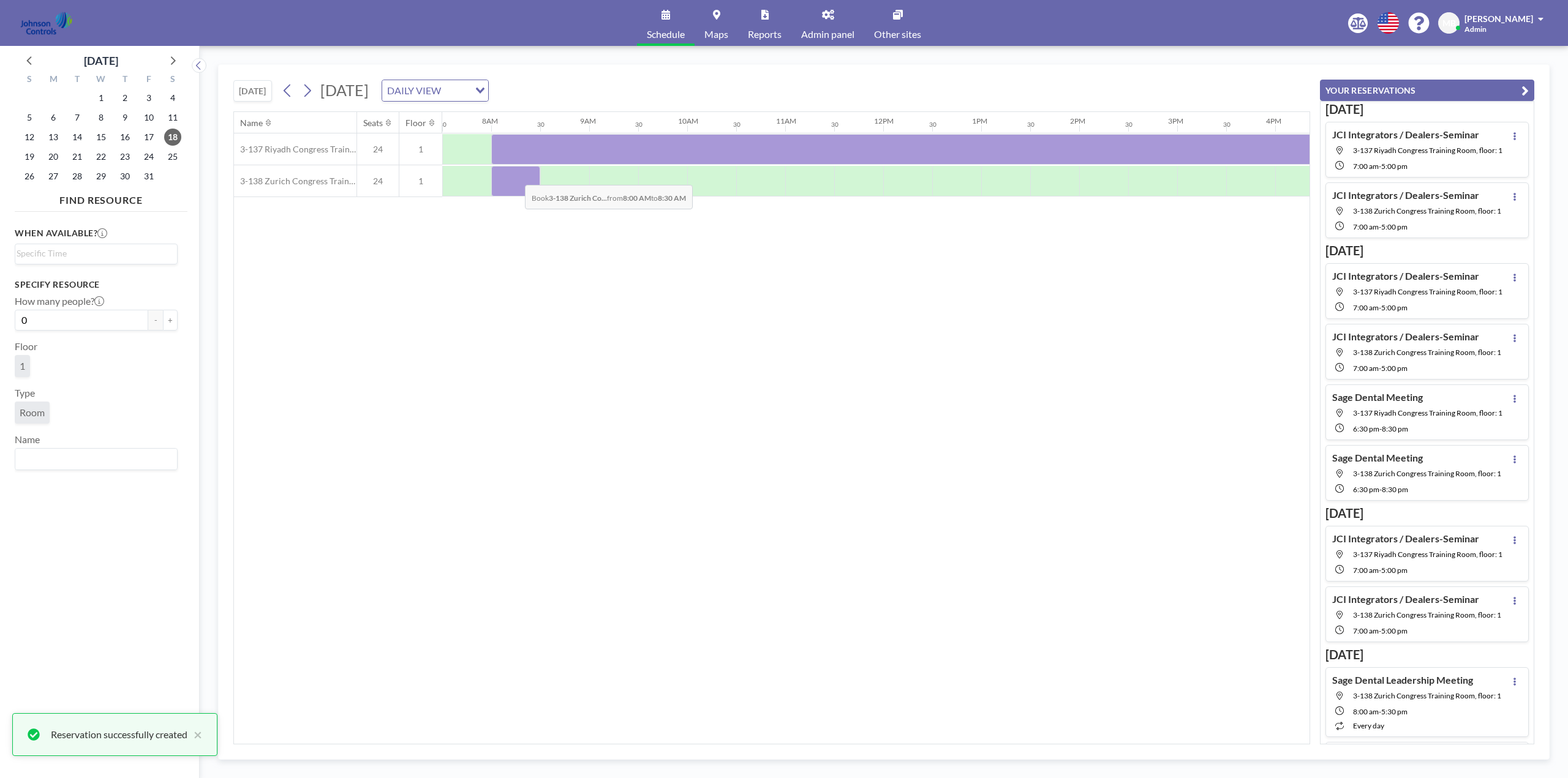
click at [515, 176] on div at bounding box center [516, 181] width 49 height 31
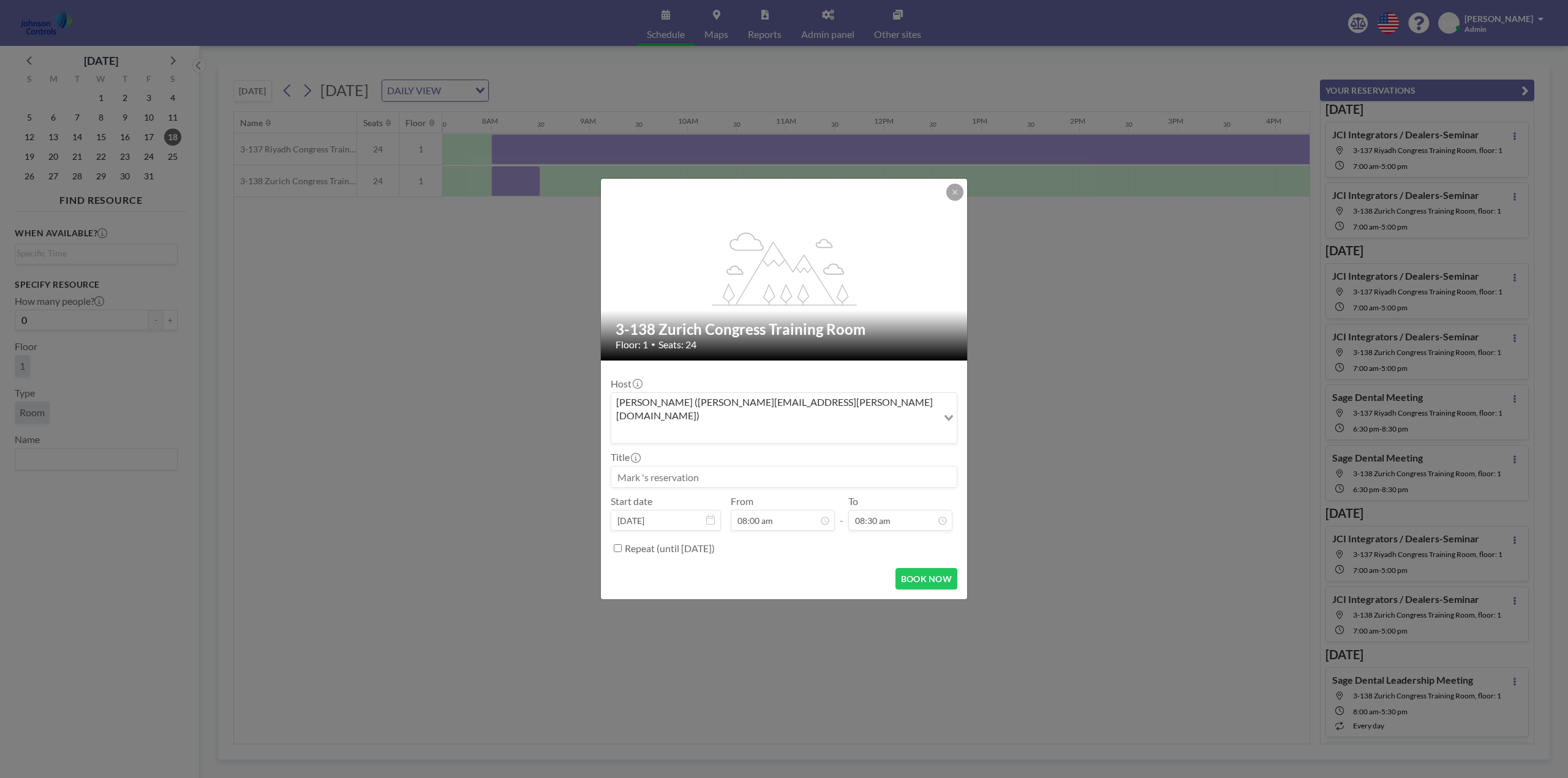
paste input "Sage Dental Training"
type input "Sage Dental Training"
click at [833, 458] on div "05:30 pm" at bounding box center [886, 469] width 143 height 22
type input "05:30 pm"
click at [928, 568] on button "BOOK NOW" at bounding box center [926, 579] width 62 height 22
